Goal: Task Accomplishment & Management: Use online tool/utility

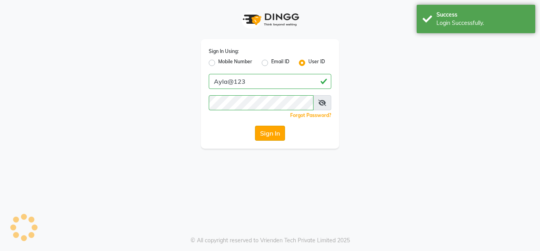
select select "service"
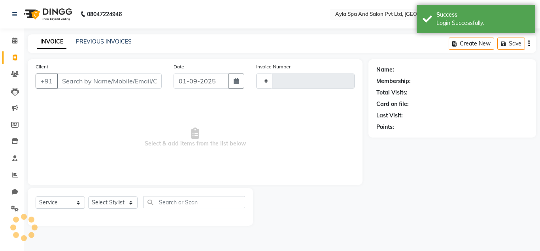
type input "1272"
select select "en"
select select "7756"
click at [104, 83] on input "Client" at bounding box center [109, 81] width 105 height 15
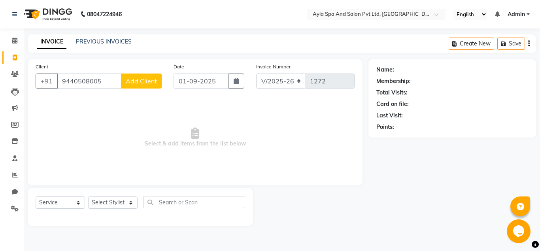
type input "9440508005"
